Goal: Task Accomplishment & Management: Use online tool/utility

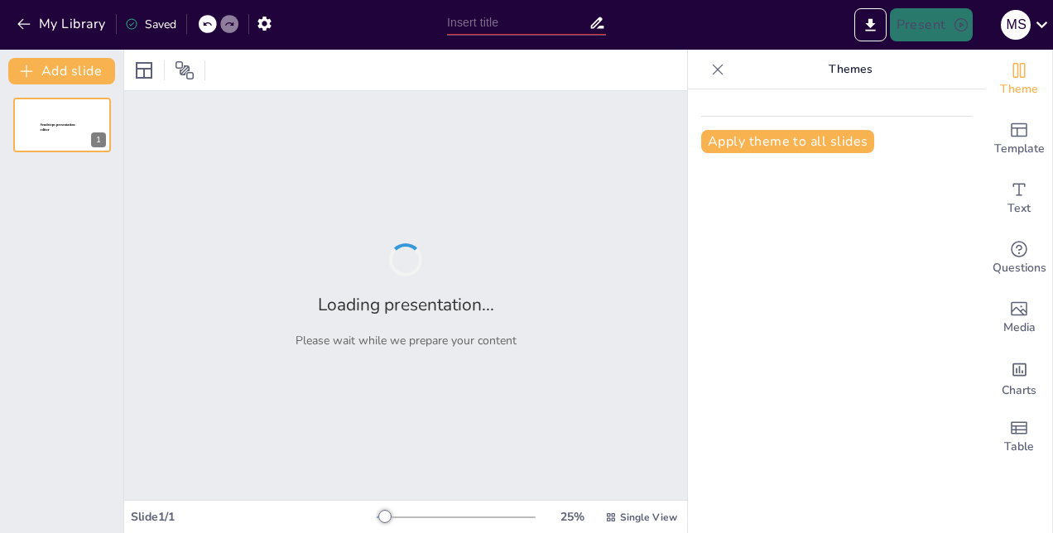
type input "Análisis de las Etapas del Ciclo de Proyecto: Un Enfoque Integral"
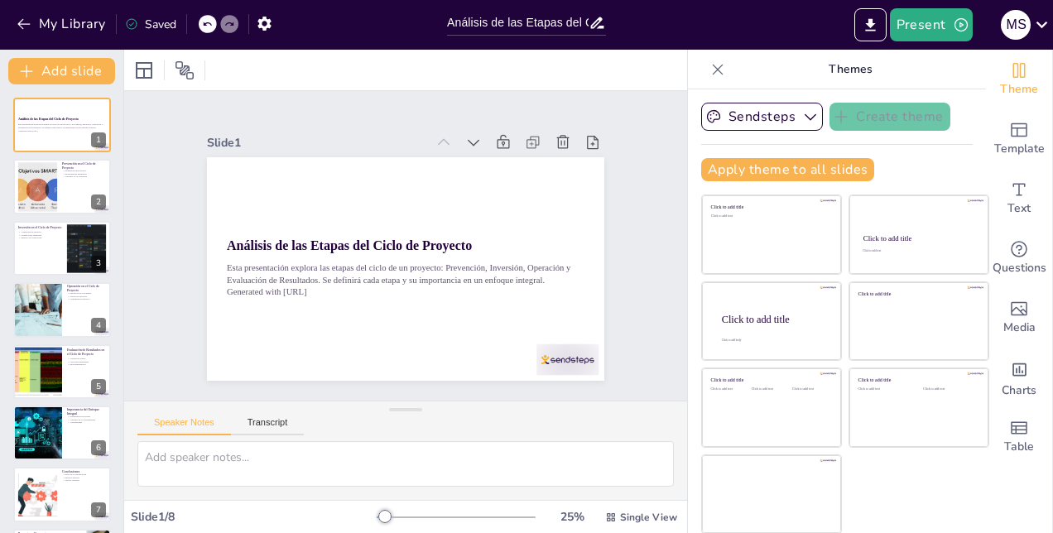
click at [710, 71] on icon at bounding box center [718, 69] width 17 height 17
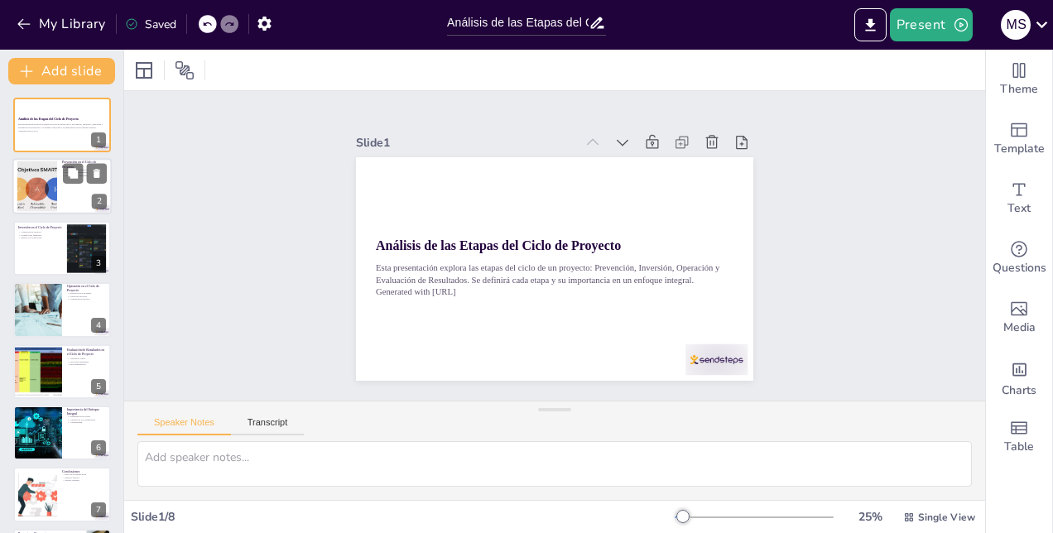
click at [83, 174] on div at bounding box center [85, 174] width 44 height 20
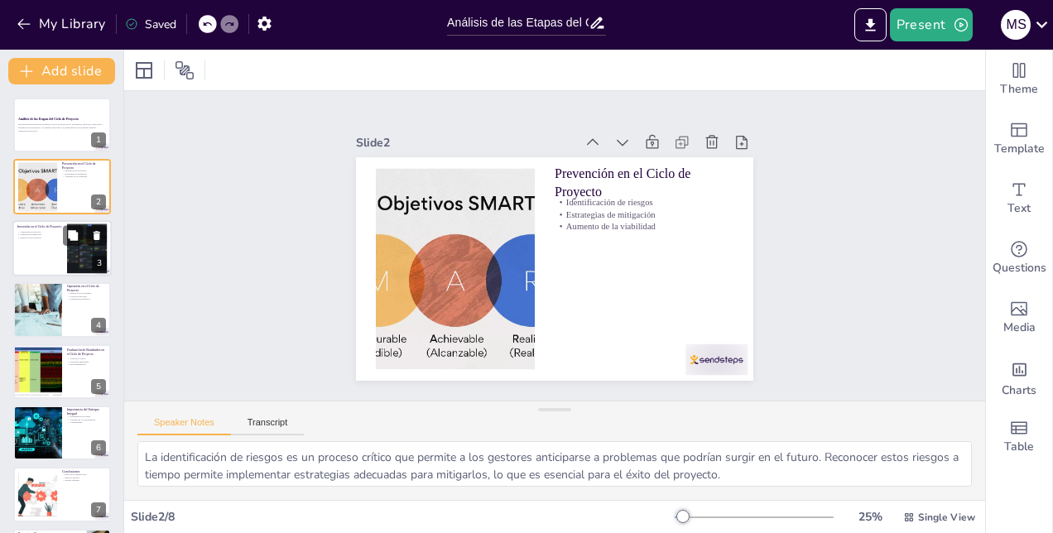
click at [38, 253] on div at bounding box center [61, 248] width 99 height 56
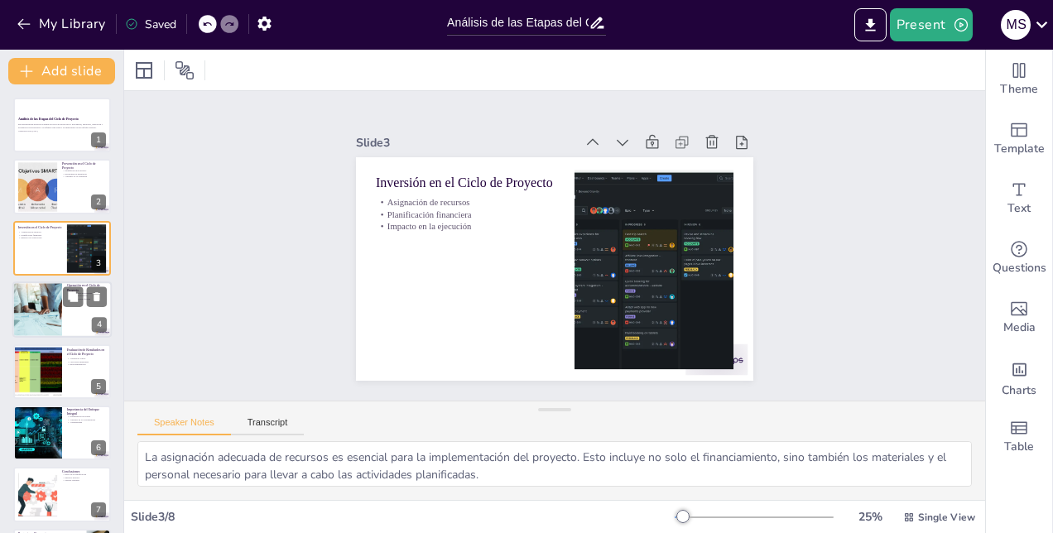
click at [50, 323] on div at bounding box center [37, 310] width 91 height 56
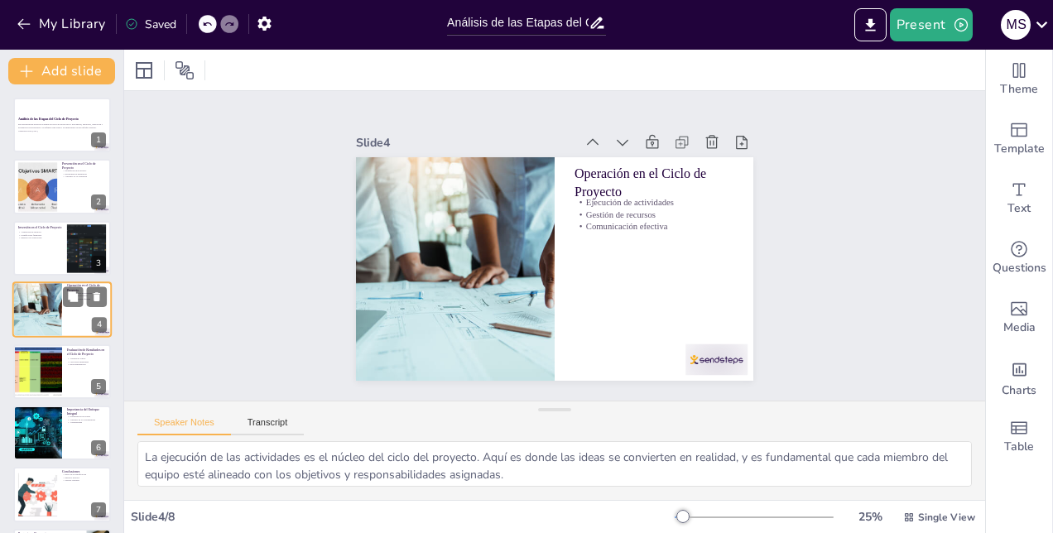
scroll to position [1, 0]
click at [61, 374] on div at bounding box center [38, 371] width 80 height 56
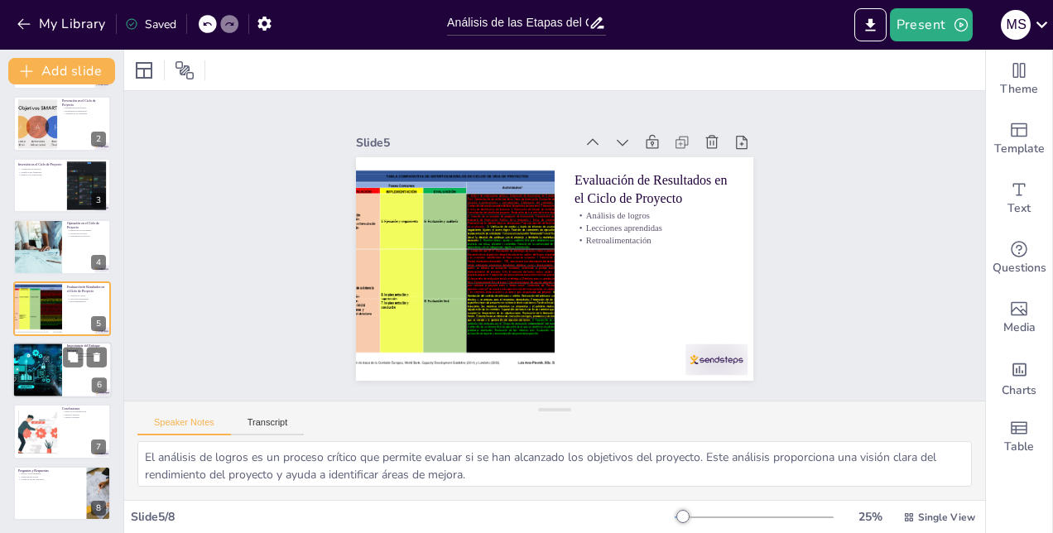
click at [43, 396] on div at bounding box center [37, 370] width 116 height 56
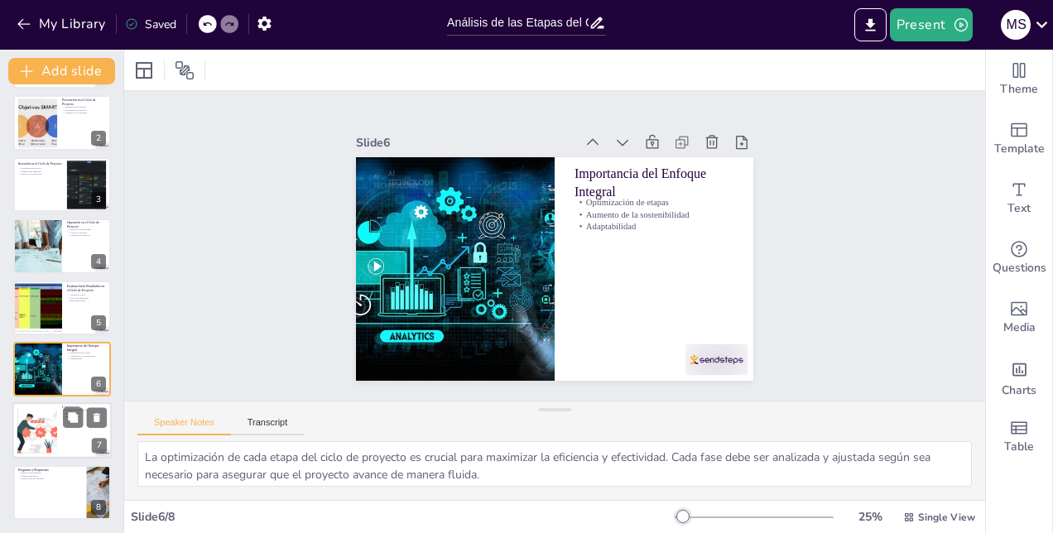
click at [61, 445] on div at bounding box center [61, 431] width 99 height 56
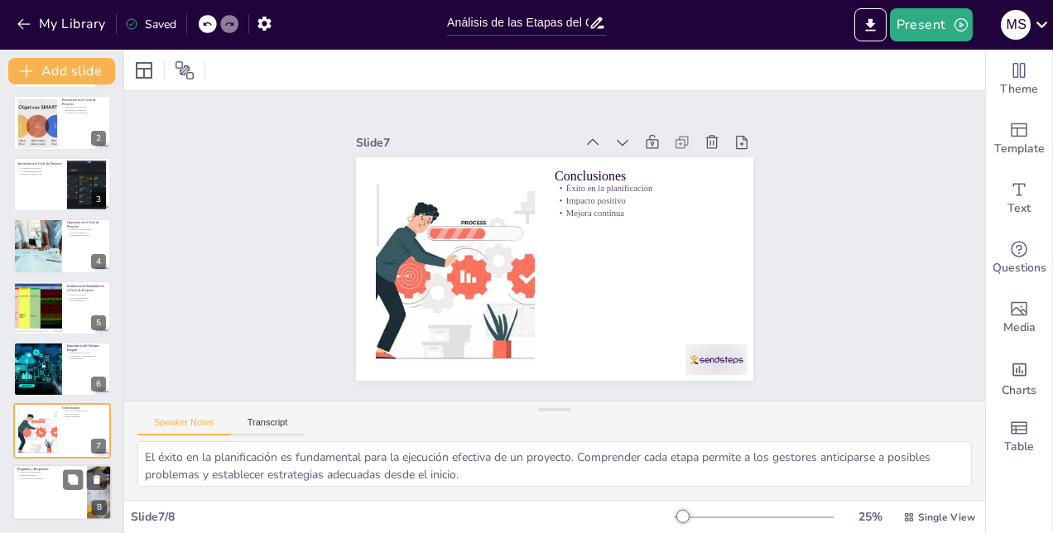
click at [66, 496] on div at bounding box center [61, 493] width 99 height 56
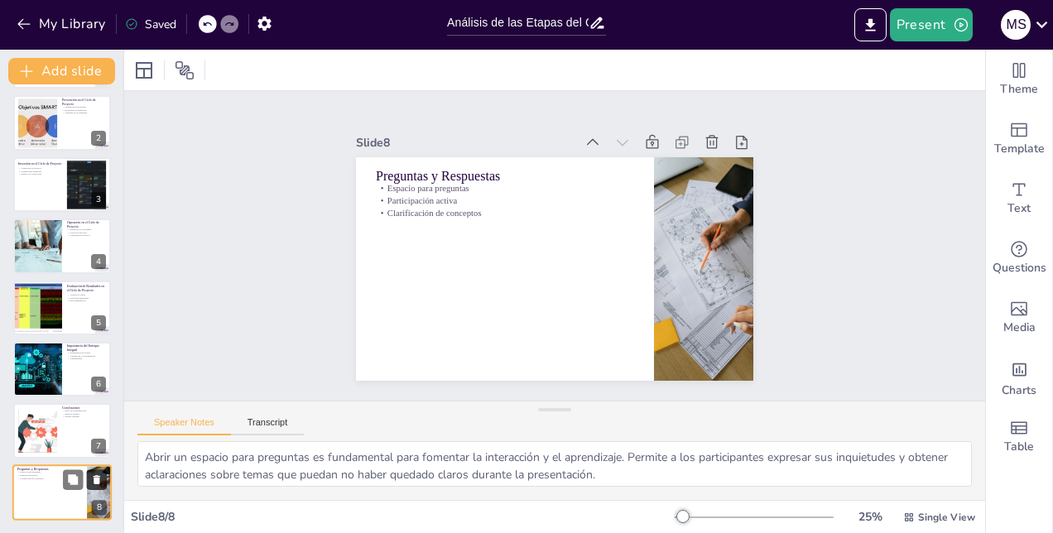
click at [99, 481] on icon at bounding box center [97, 479] width 7 height 9
type textarea "El éxito en la planificación es fundamental para la ejecución efectiva de un pr…"
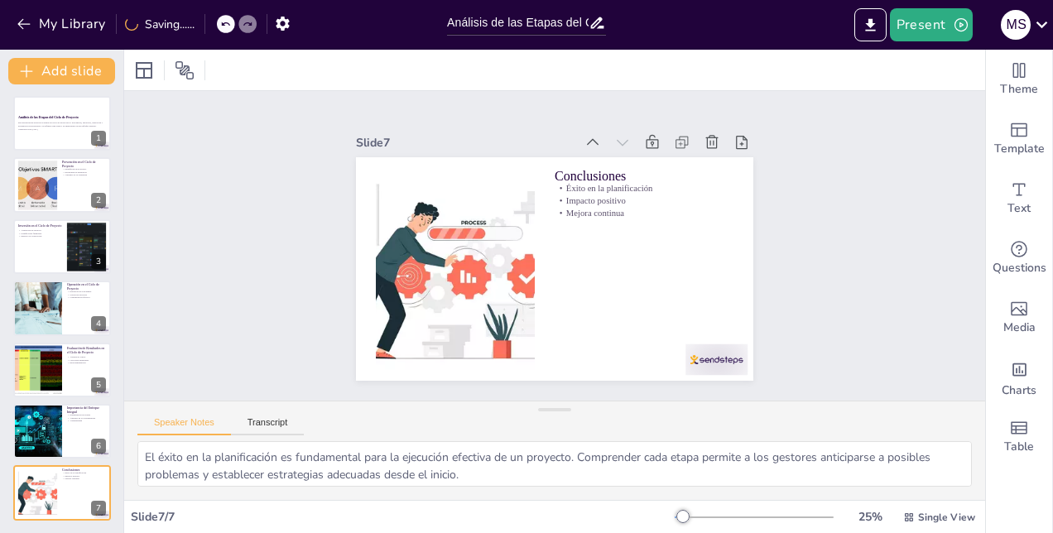
scroll to position [0, 0]
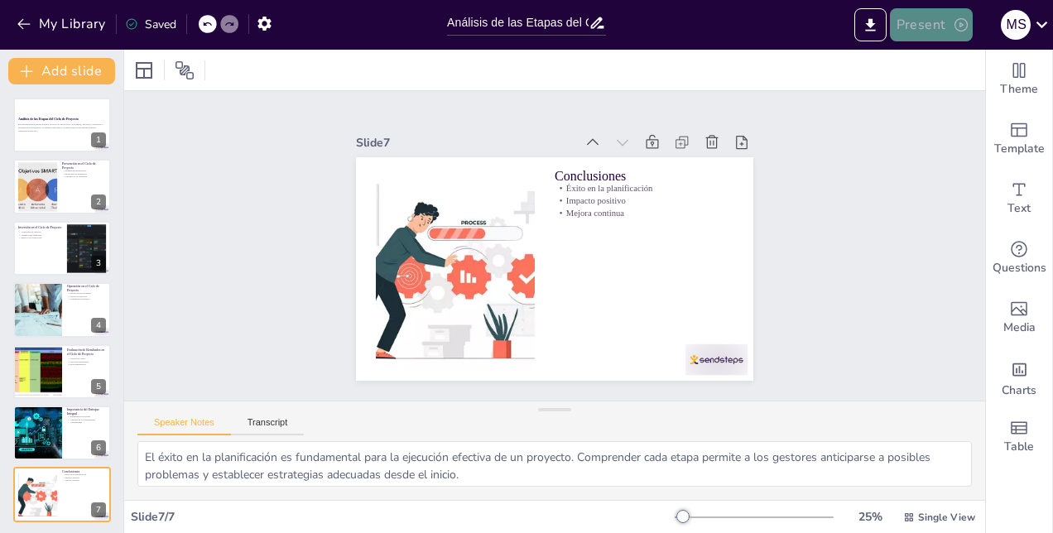
click at [944, 31] on button "Present" at bounding box center [931, 24] width 83 height 33
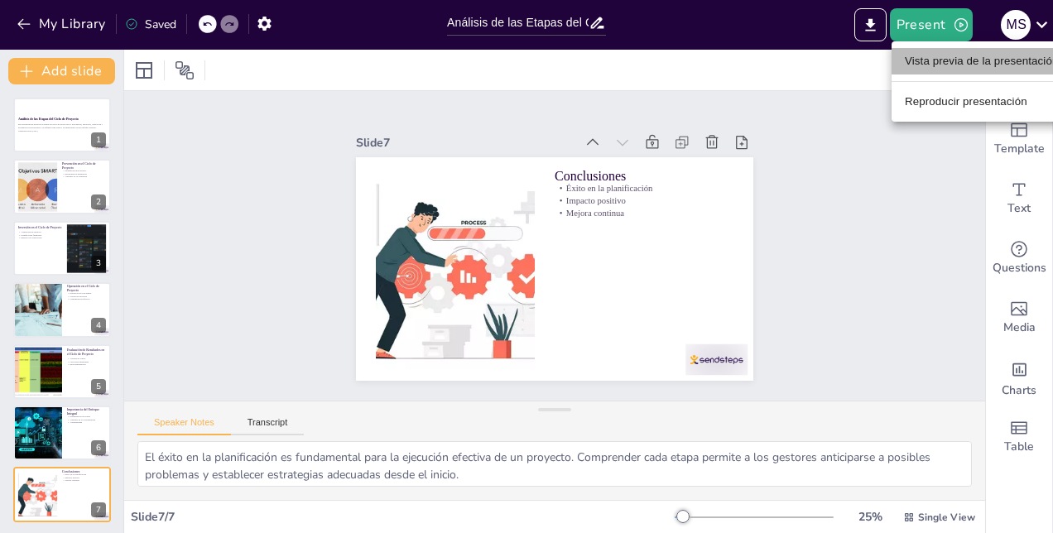
click at [952, 57] on li "Vista previa de la presentación" at bounding box center [982, 61] width 180 height 27
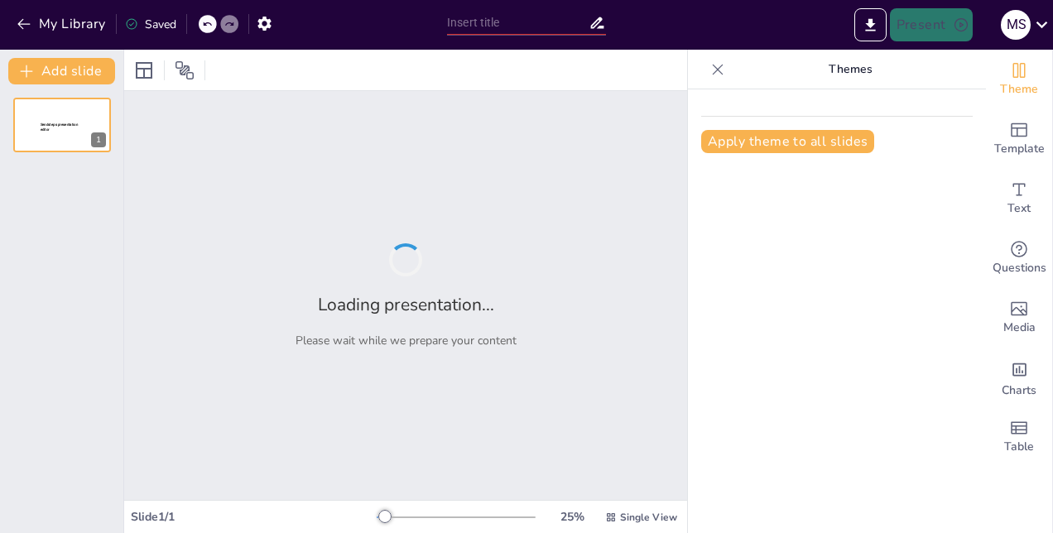
type input "Análisis de las Etapas del Ciclo de Proyecto: Un Enfoque Integral"
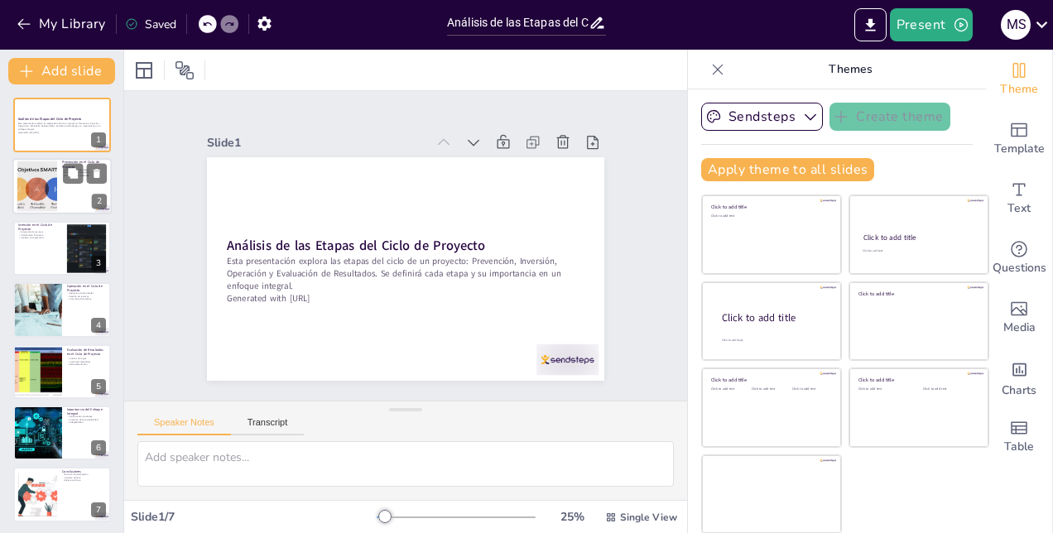
click at [40, 199] on div at bounding box center [37, 186] width 114 height 51
type textarea "La identificación de riesgos es un proceso crítico que permite a los gestores a…"
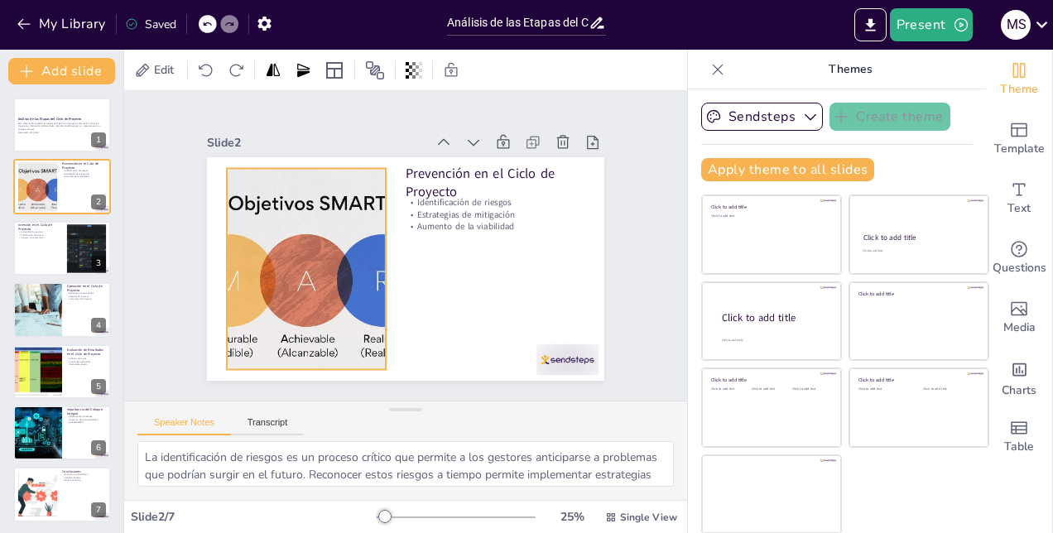
click at [287, 214] on div at bounding box center [393, 144] width 248 height 473
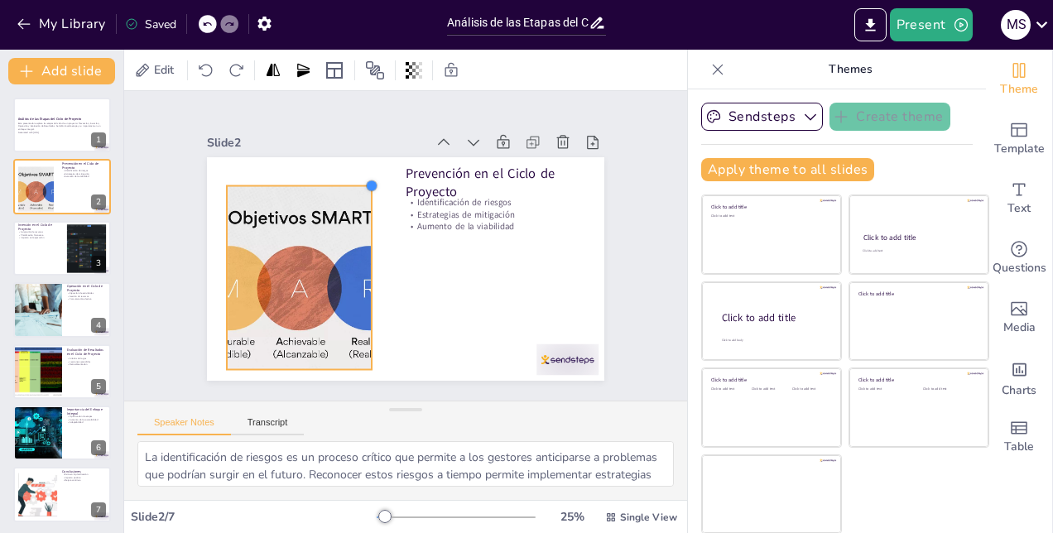
drag, startPoint x: 371, startPoint y: 166, endPoint x: 354, endPoint y: 184, distance: 24.6
click at [412, 184] on div at bounding box center [421, 179] width 19 height 19
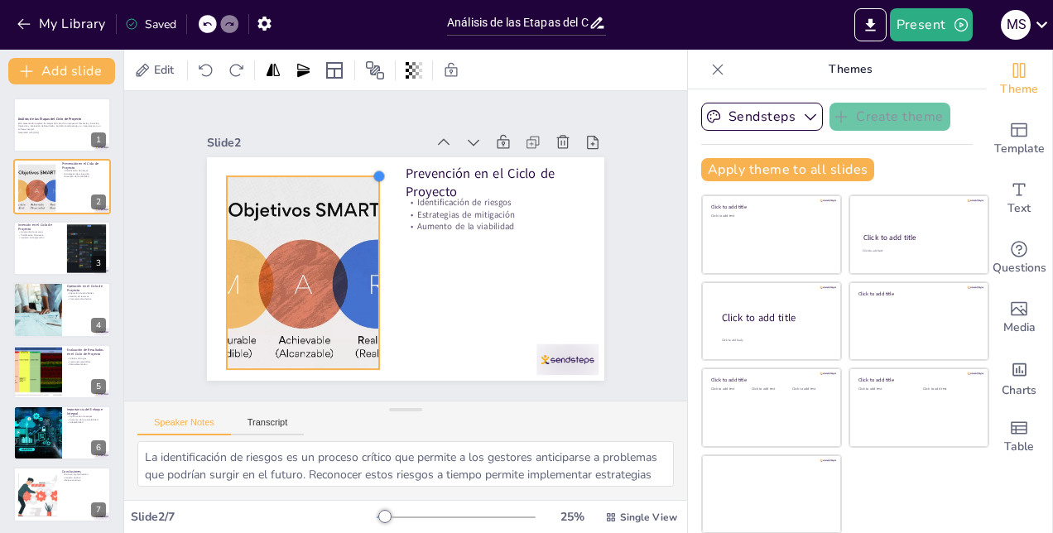
click at [361, 181] on div "Prevención en el Ciclo de Proyecto Identificación de riesgos Estrategias de mit…" at bounding box center [384, 255] width 366 height 454
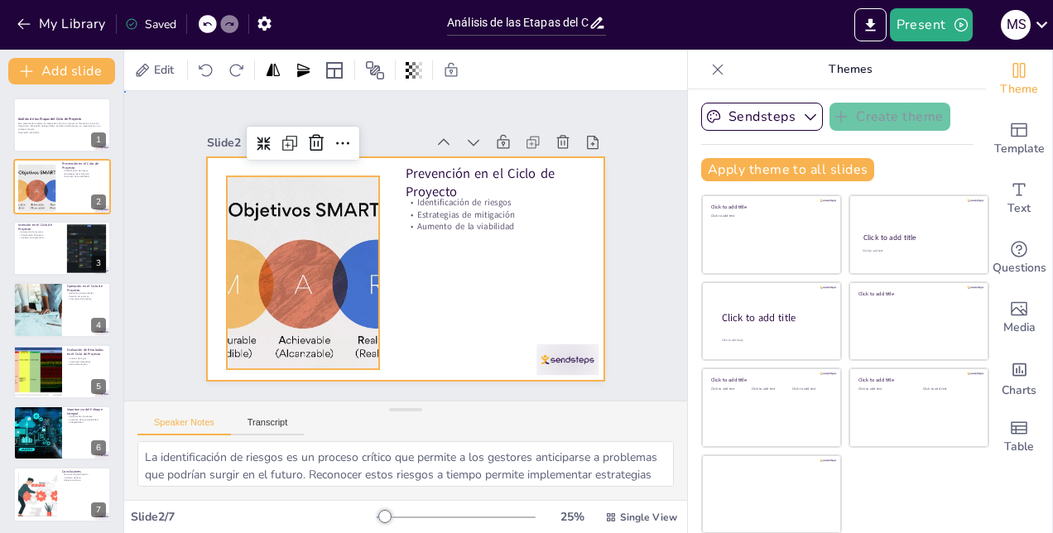
click at [446, 286] on div at bounding box center [394, 266] width 456 height 393
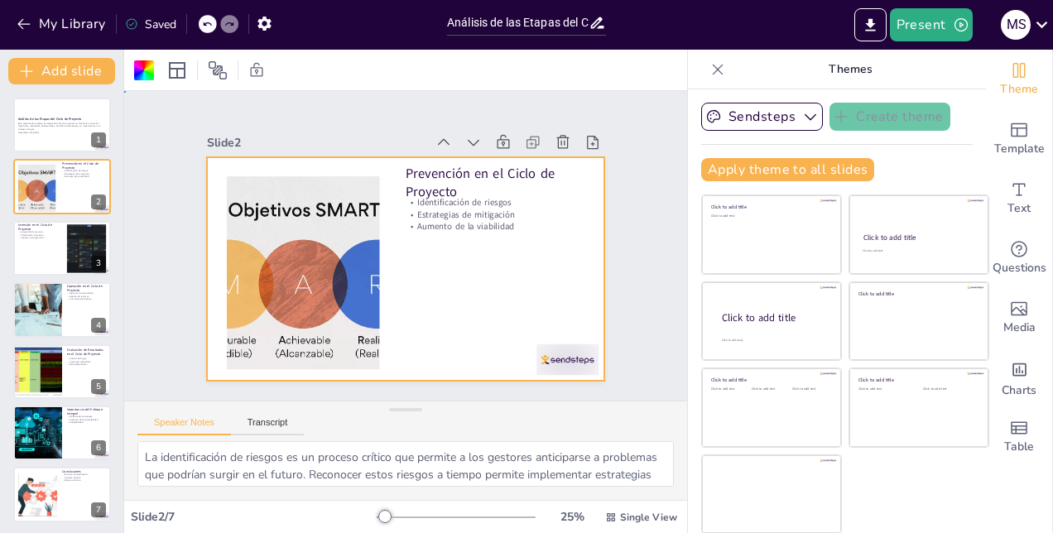
click at [608, 245] on div "Slide 1 Análisis de las Etapas del Ciclo de Proyecto Esta presentación explora …" at bounding box center [406, 245] width 528 height 545
